Goal: Find specific page/section: Find specific page/section

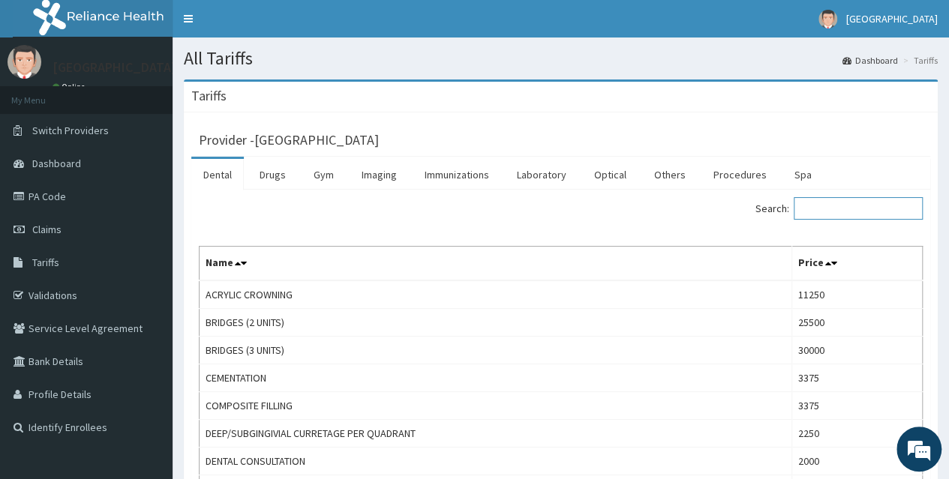
click at [840, 215] on input "Search:" at bounding box center [857, 208] width 129 height 22
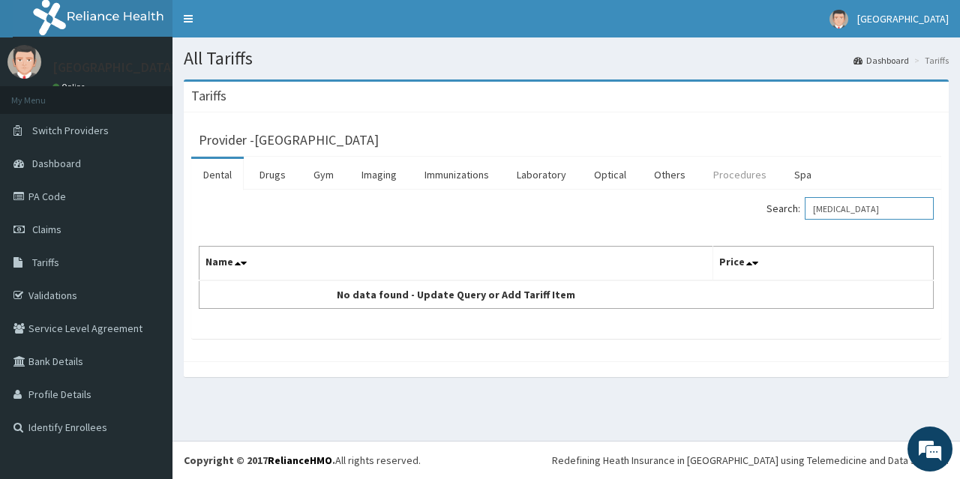
type input "[MEDICAL_DATA]"
click at [715, 179] on link "Procedures" at bounding box center [739, 174] width 77 height 31
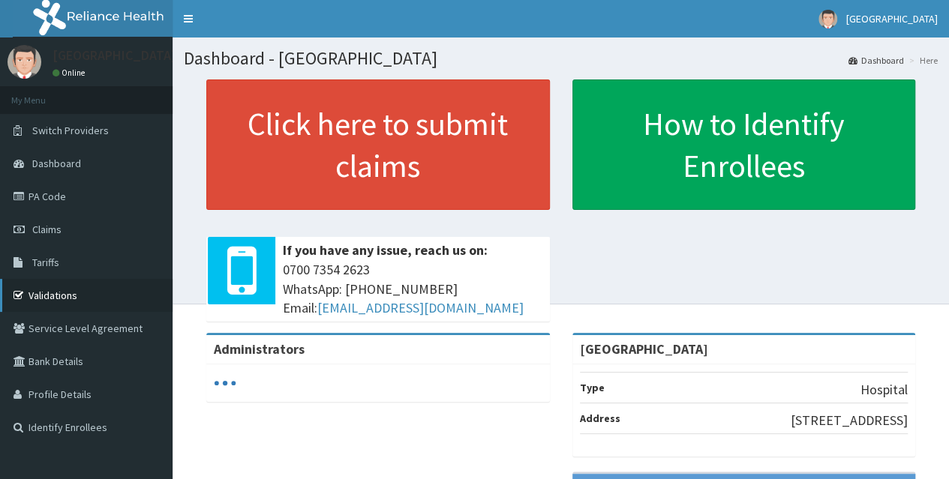
click at [70, 286] on link "Validations" at bounding box center [86, 295] width 172 height 33
